Goal: Obtain resource: Download file/media

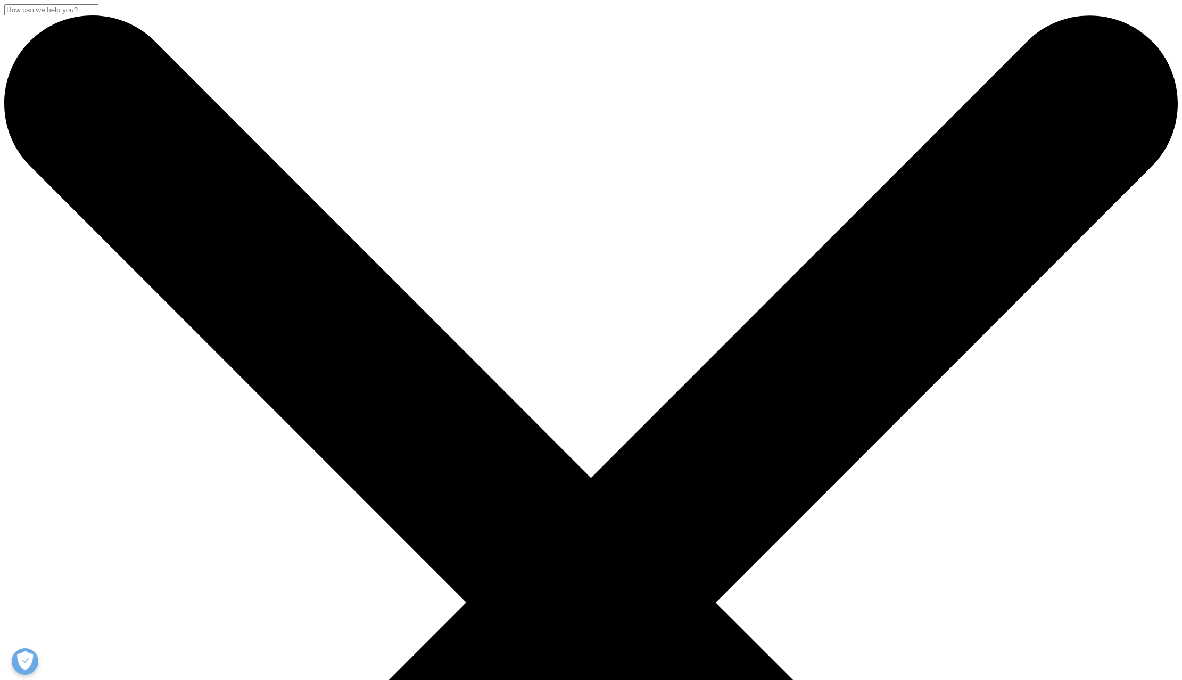
scroll to position [313, 628]
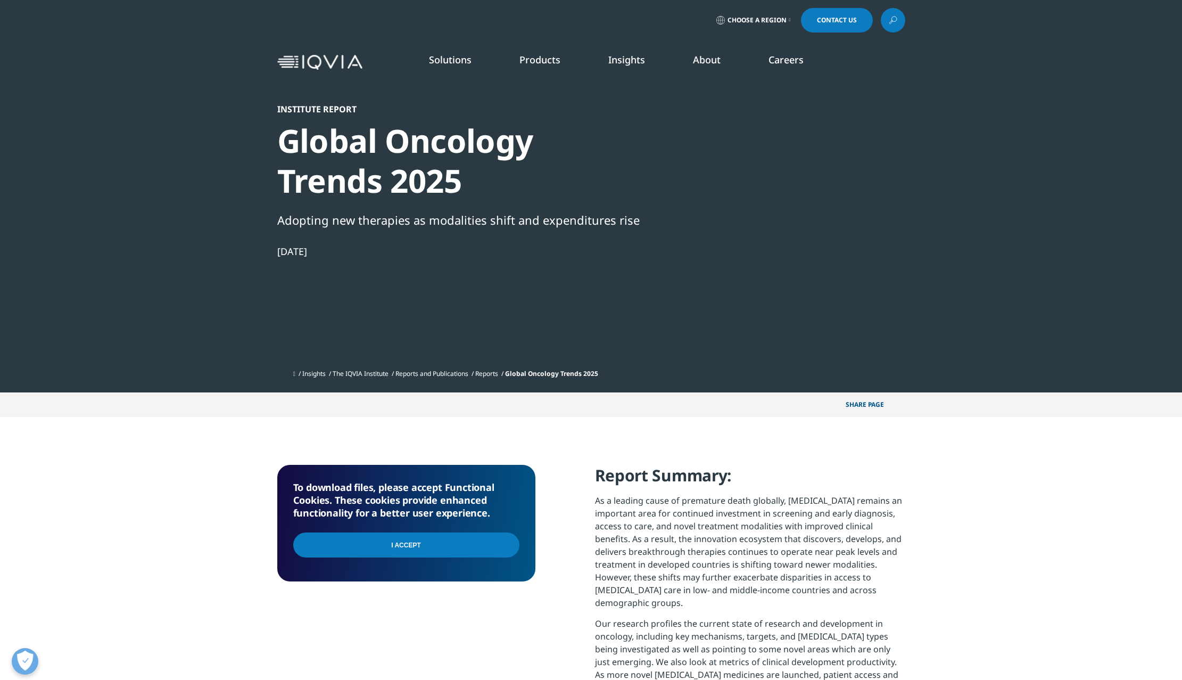
click at [432, 549] on input "I Accept" at bounding box center [406, 544] width 226 height 25
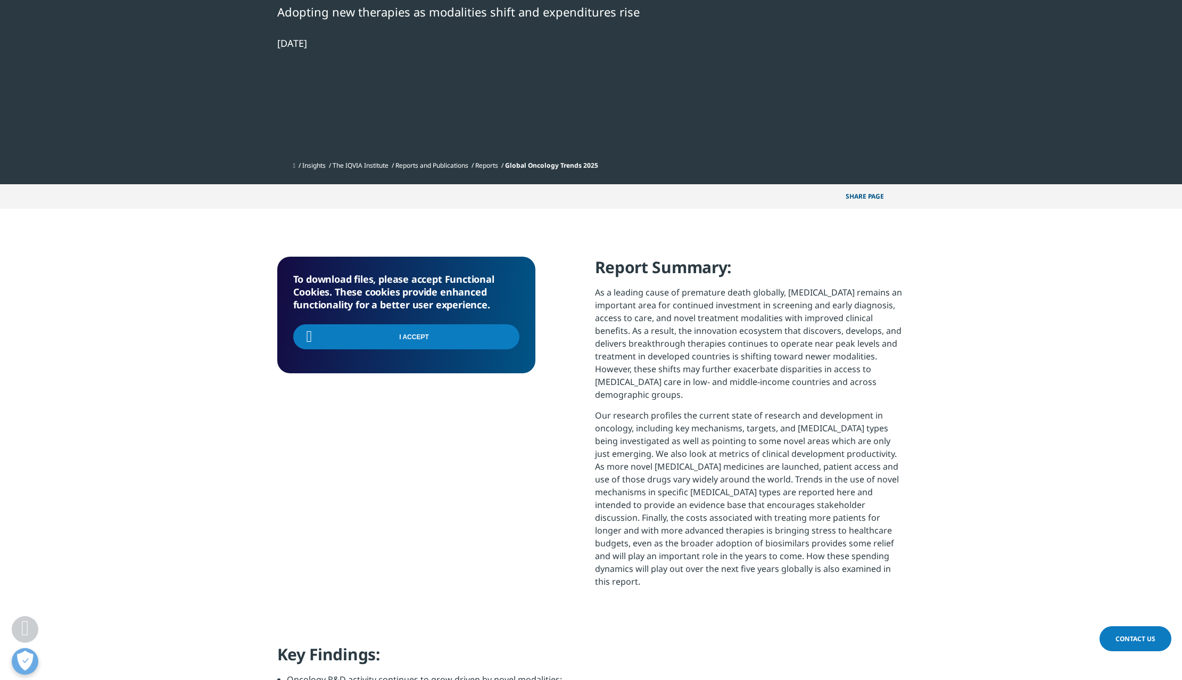
scroll to position [213, 0]
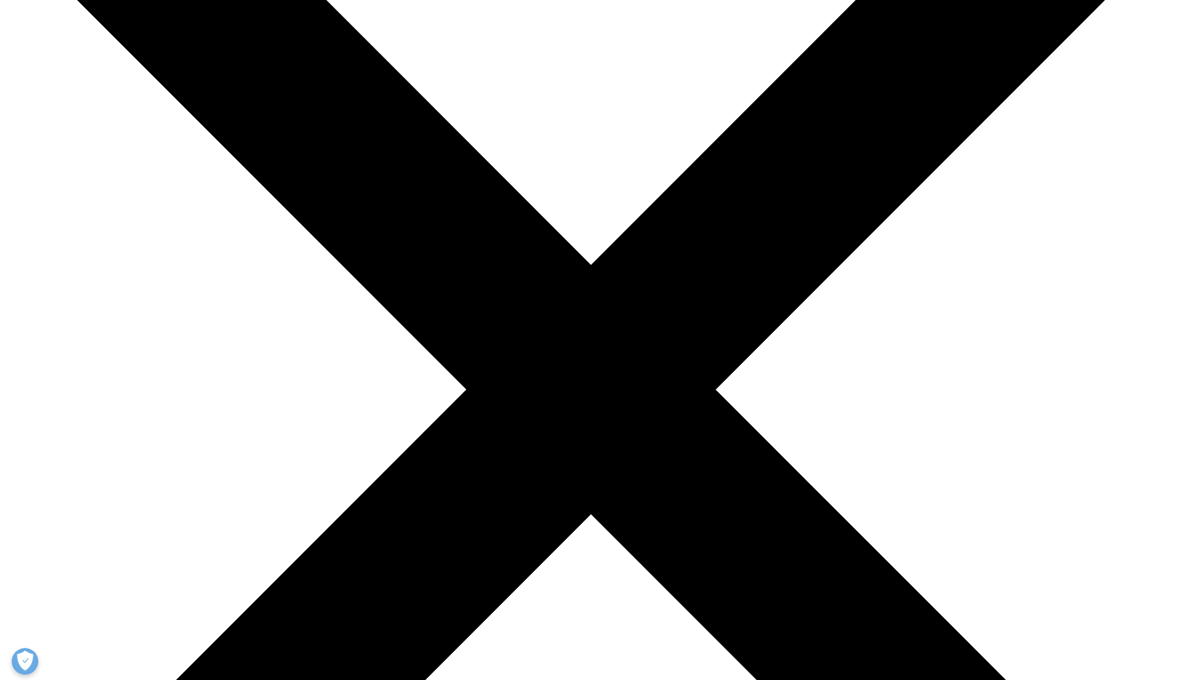
scroll to position [588, 628]
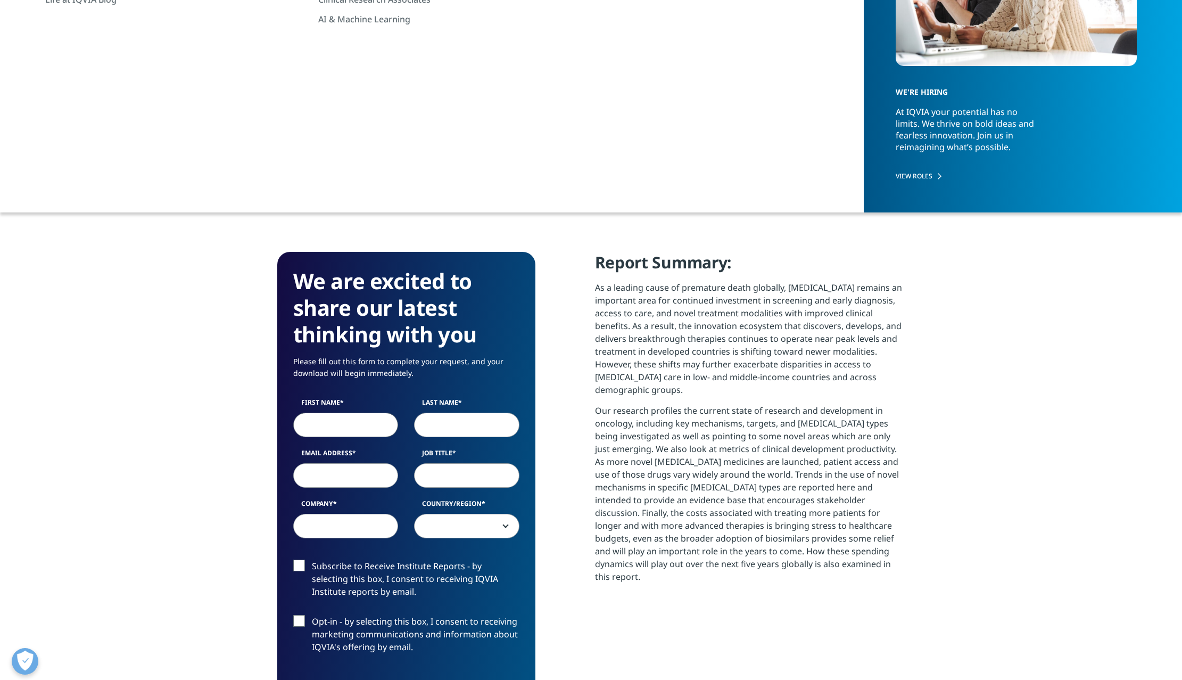
click at [338, 429] on input "First Name" at bounding box center [345, 424] width 105 height 24
type input "Jon"
type input "Diener"
type input "jtdiener@lilly.com"
type input "executive director CLinical operations"
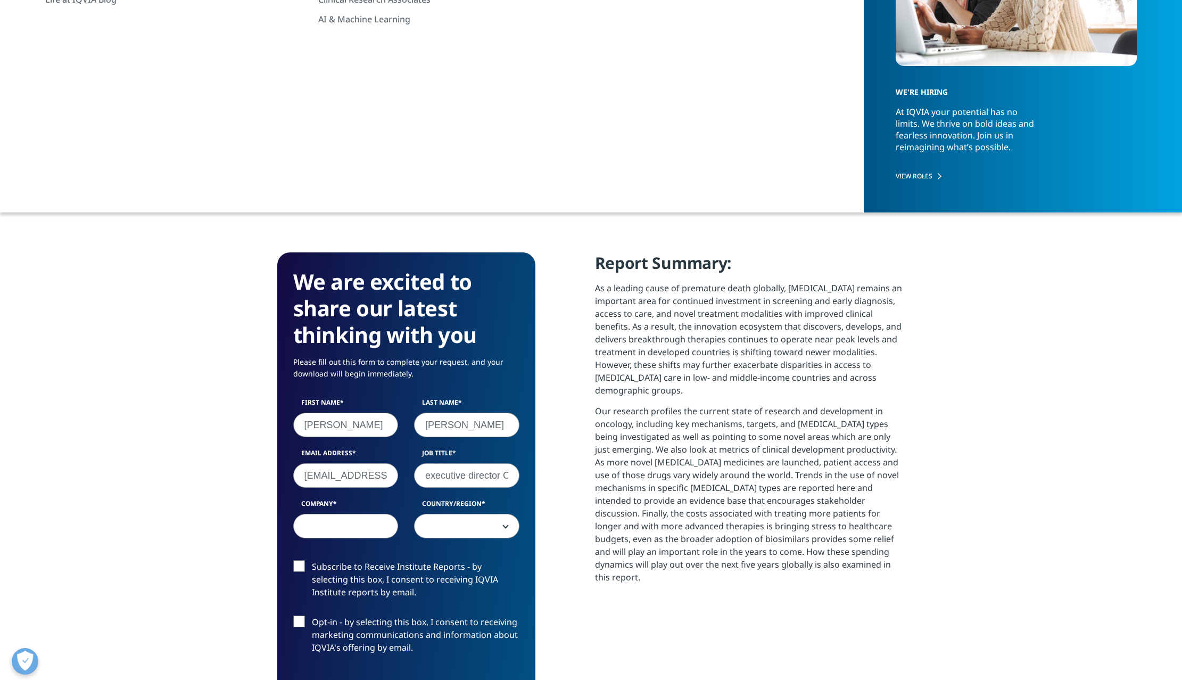
type input "Lilly"
select select "[GEOGRAPHIC_DATA]"
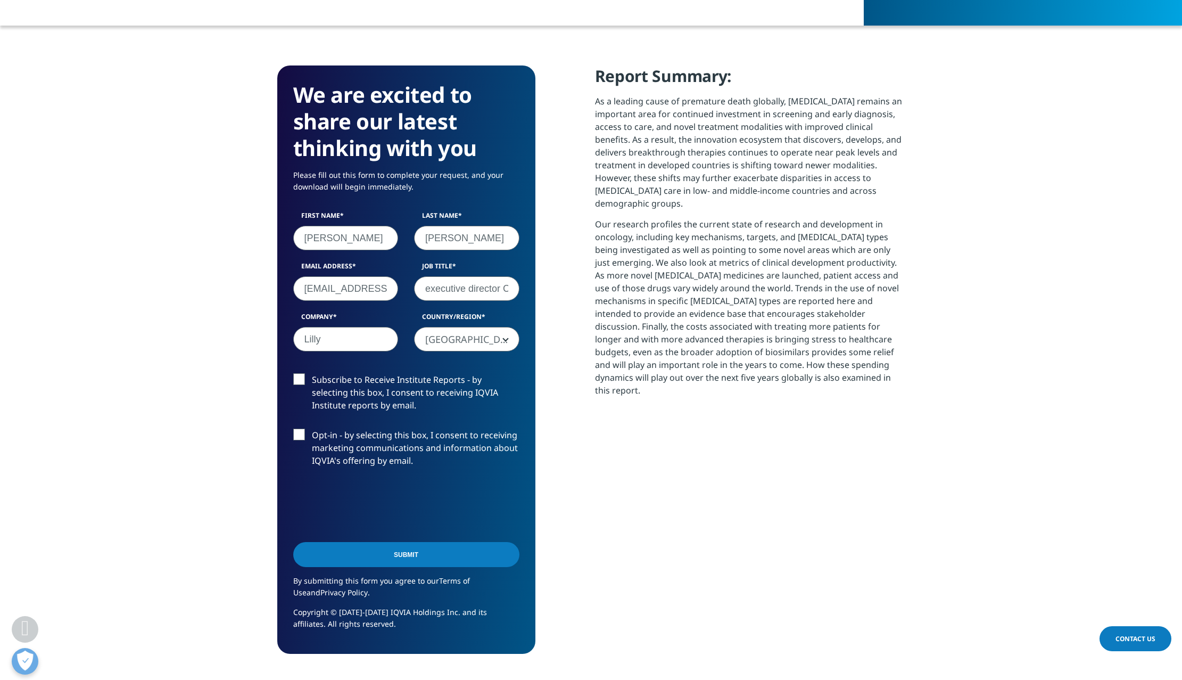
scroll to position [426, 0]
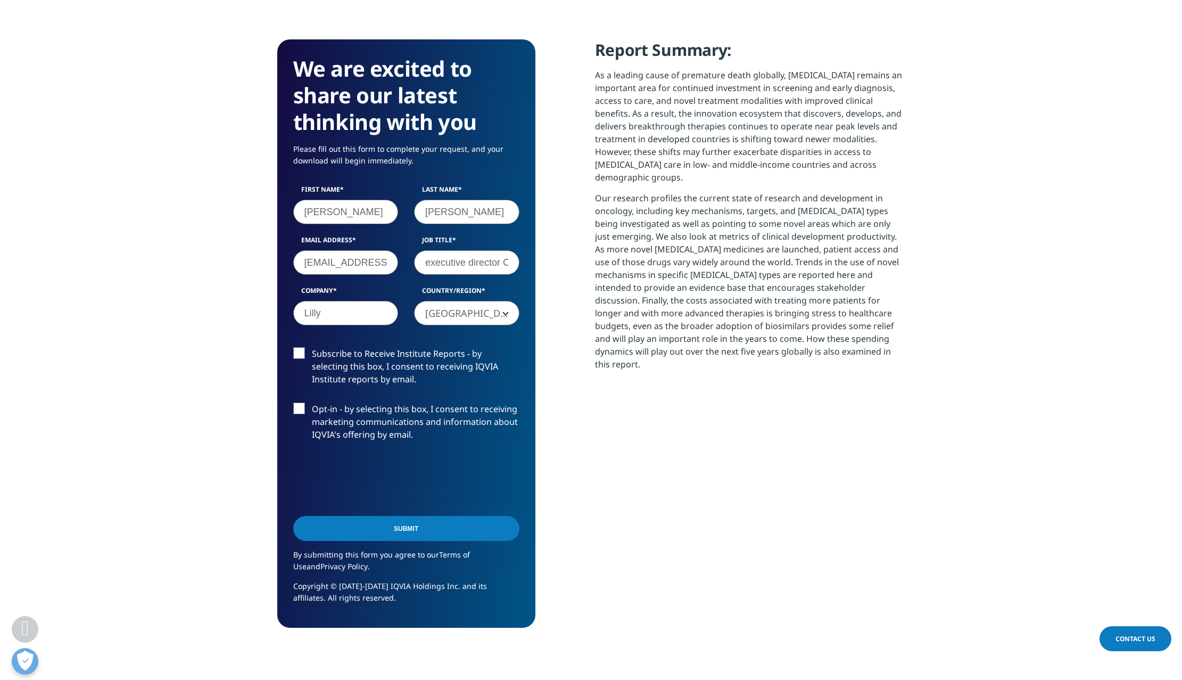
click at [289, 353] on div "Subscribe to Receive Institute Reports - by selecting this box, I consent to re…" at bounding box center [406, 369] width 242 height 44
click at [300, 353] on label "Subscribe to Receive Institute Reports - by selecting this box, I consent to re…" at bounding box center [406, 369] width 226 height 44
click at [312, 347] on input "Subscribe to Receive Institute Reports - by selecting this box, I consent to re…" at bounding box center [312, 347] width 0 height 0
click at [298, 403] on label "Opt-in - by selecting this box, I consent to receiving marketing communications…" at bounding box center [406, 424] width 226 height 44
click at [312, 402] on input "Opt-in - by selecting this box, I consent to receiving marketing communications…" at bounding box center [312, 402] width 0 height 0
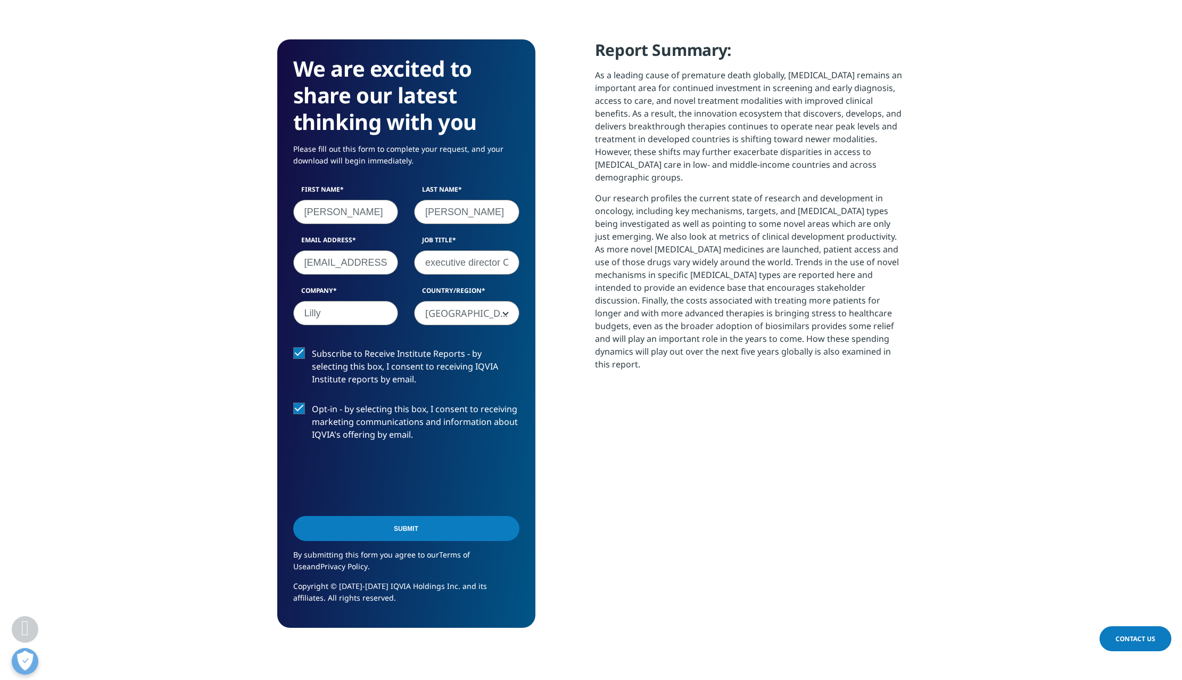
click at [349, 527] on input "Submit" at bounding box center [406, 528] width 226 height 25
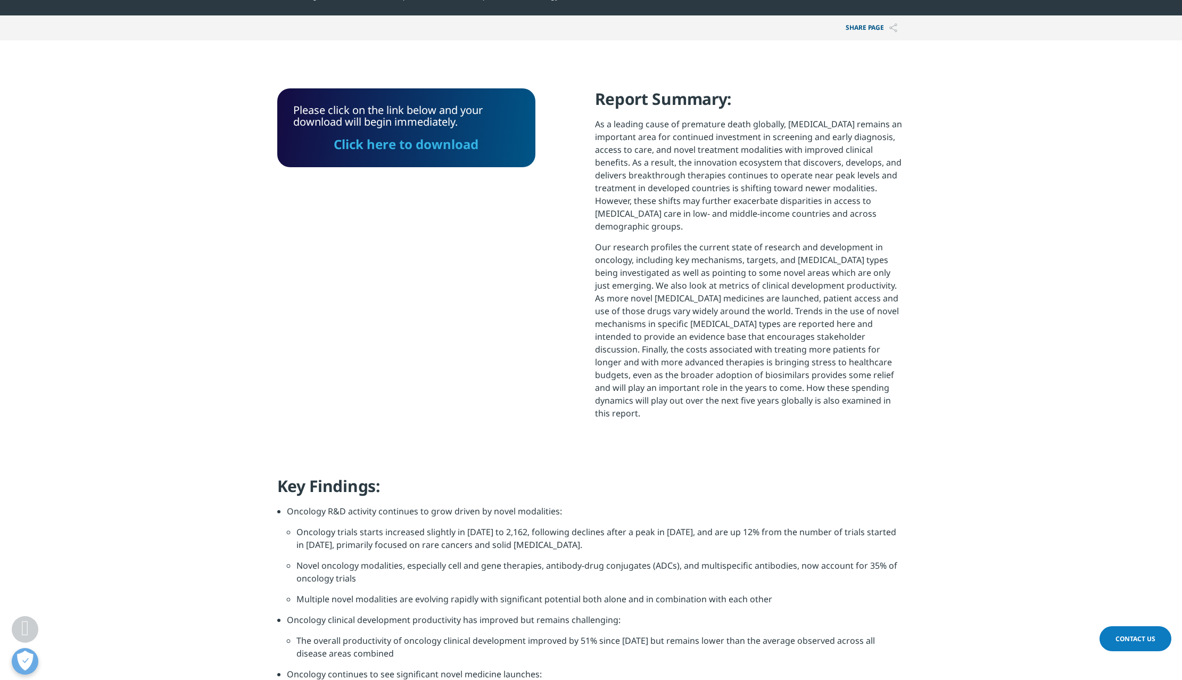
scroll to position [375, 0]
